Goal: Information Seeking & Learning: Check status

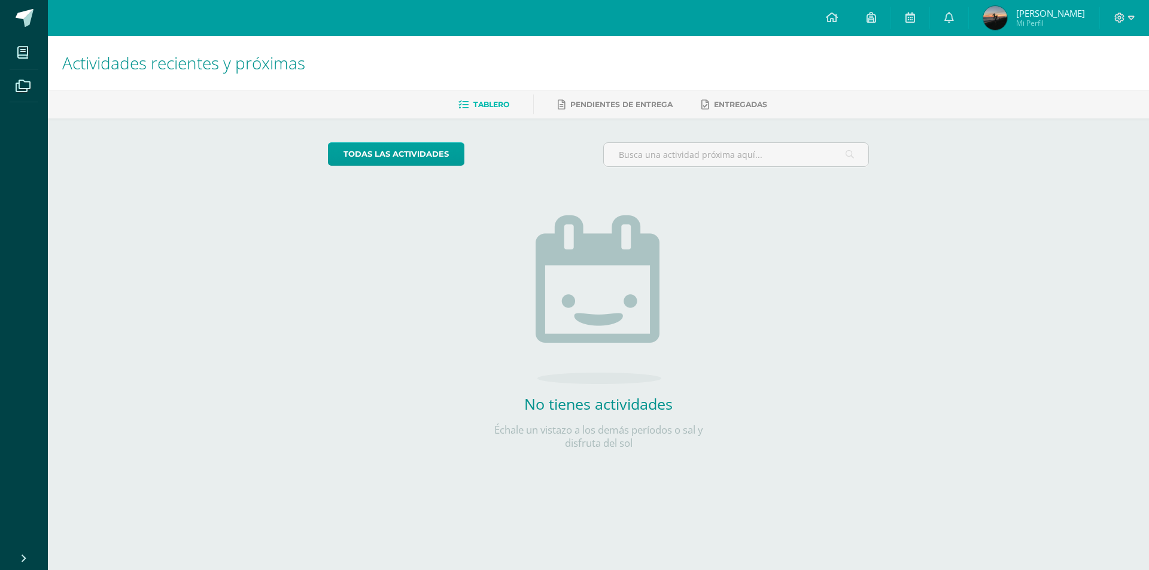
click at [1042, 25] on span "Mi Perfil" at bounding box center [1050, 23] width 69 height 10
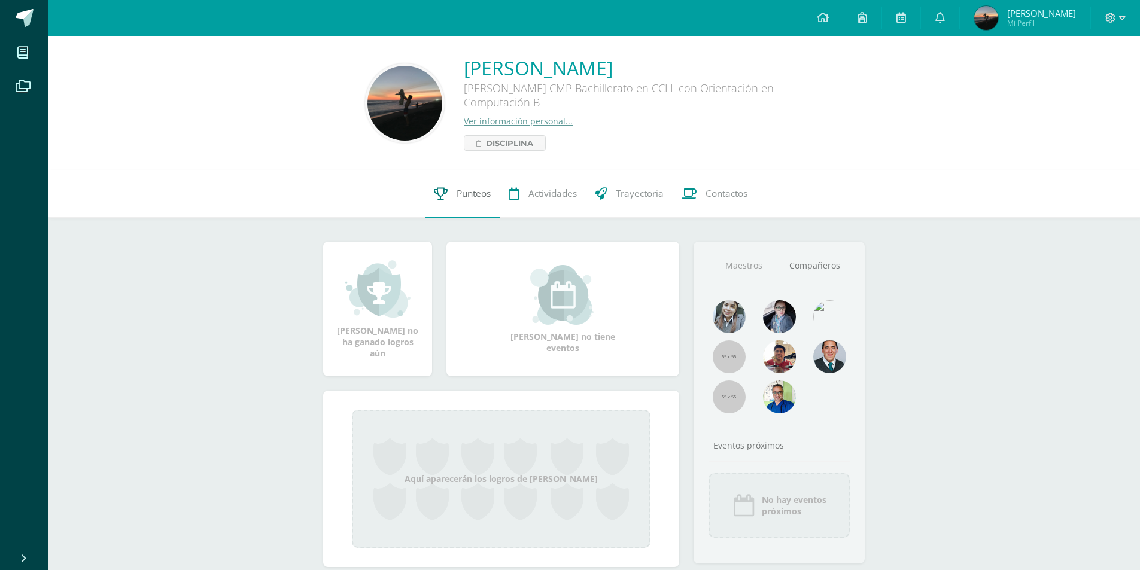
click at [463, 190] on span "Punteos" at bounding box center [474, 193] width 34 height 13
